Goal: Task Accomplishment & Management: Use online tool/utility

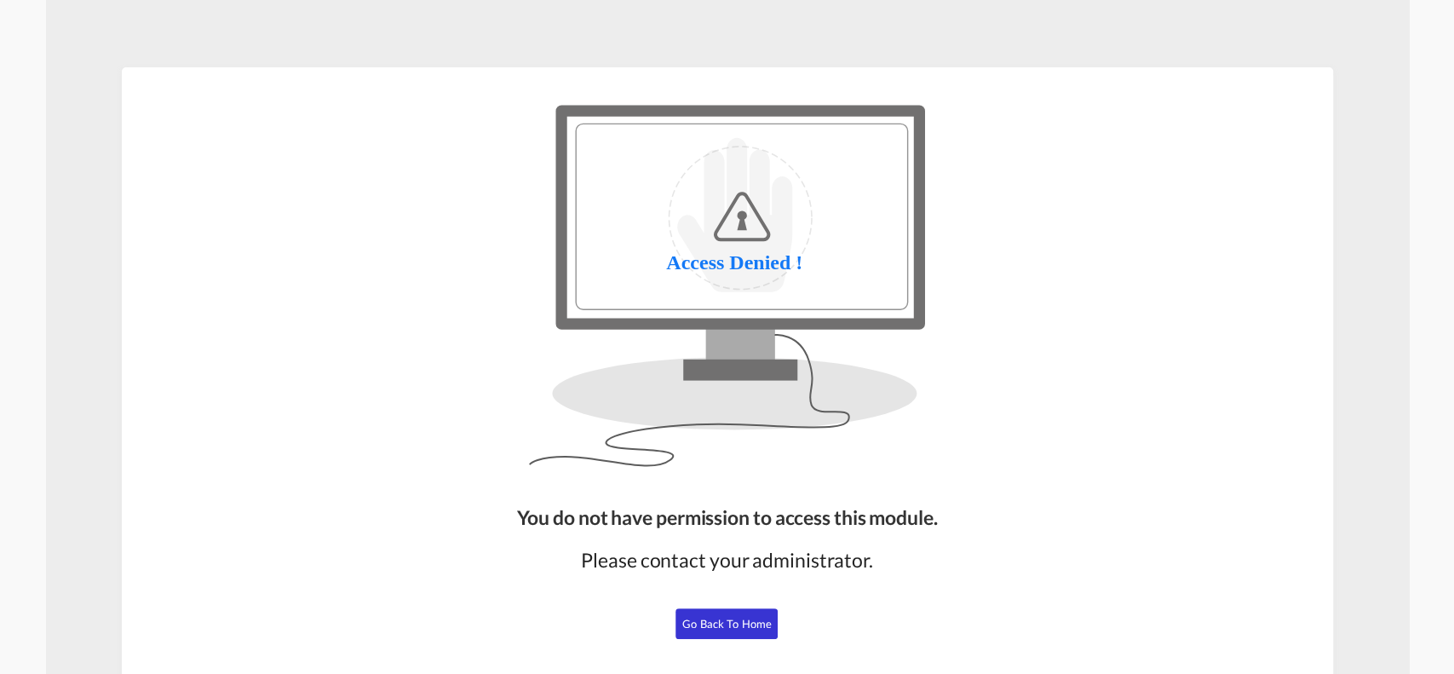
click at [741, 630] on button "Go Back to Home" at bounding box center [727, 623] width 102 height 31
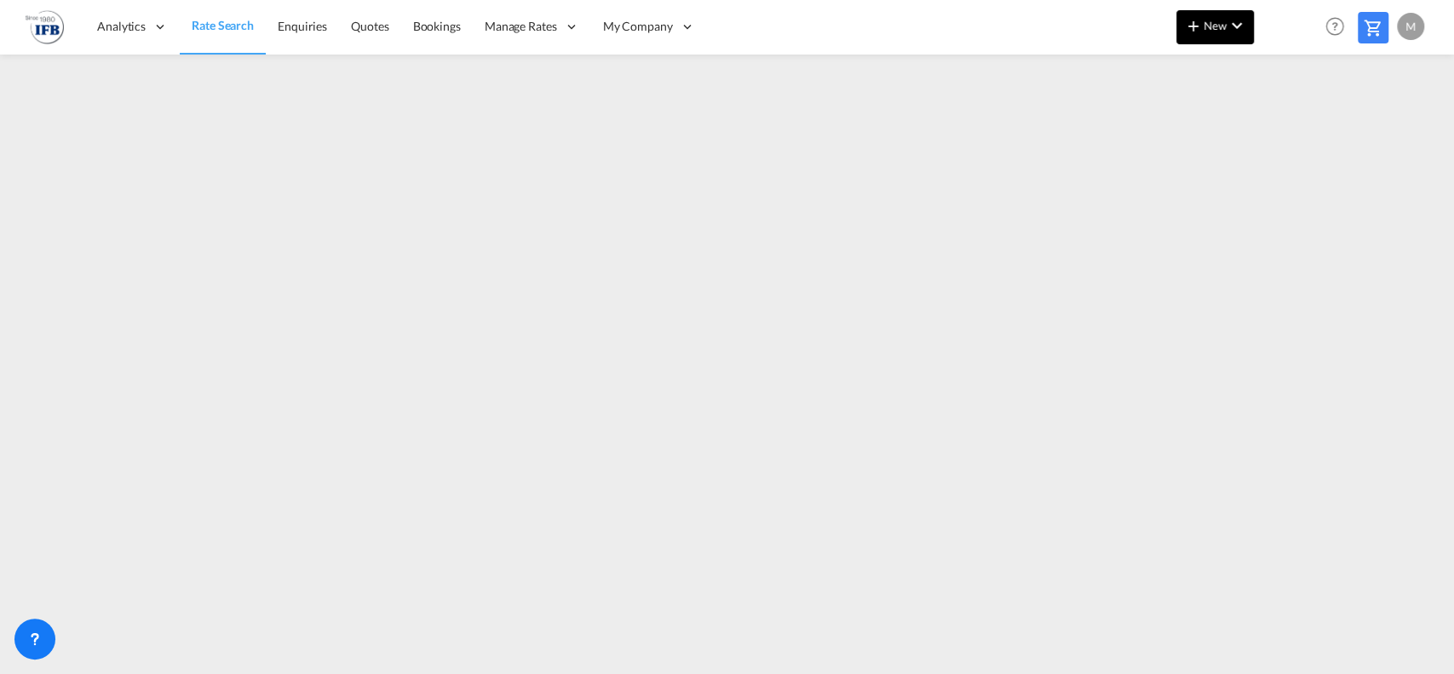
click at [1233, 32] on button "New" at bounding box center [1215, 27] width 78 height 34
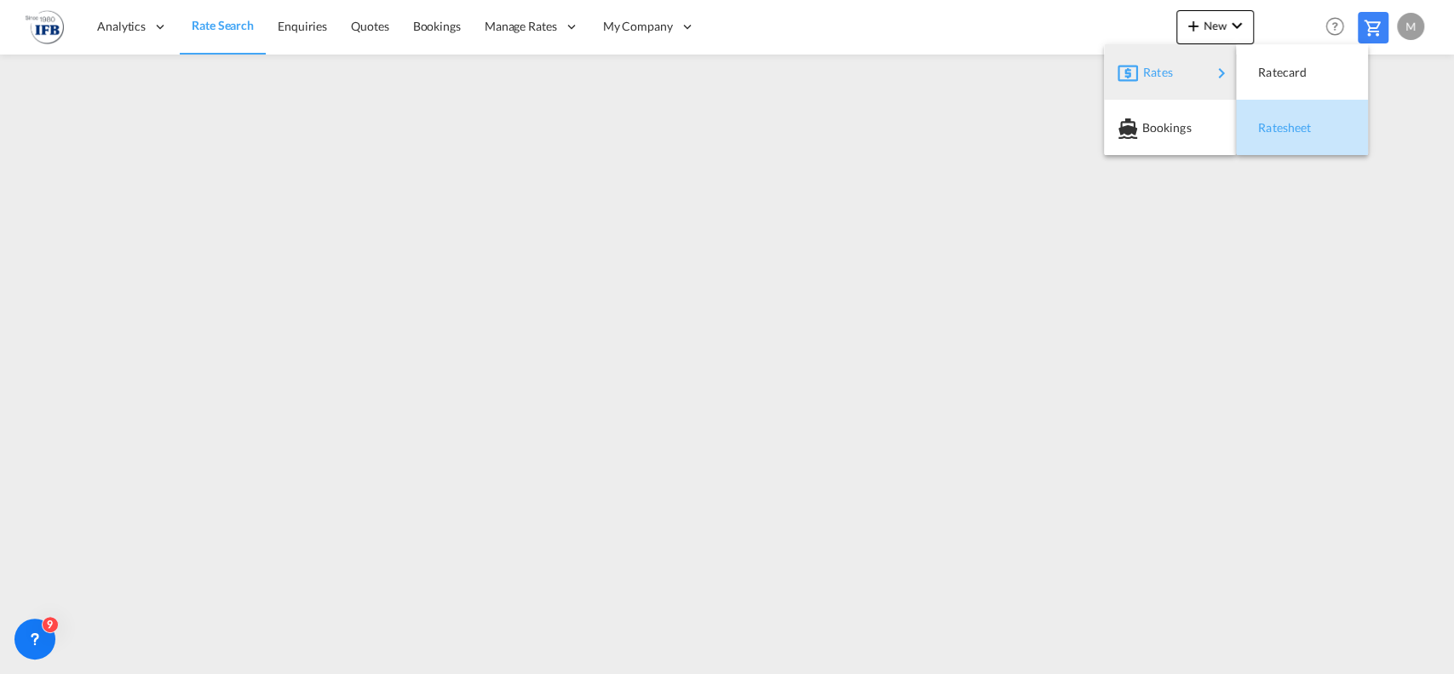
click at [1334, 119] on div "Ratesheet" at bounding box center [1302, 127] width 105 height 43
